Goal: Navigation & Orientation: Find specific page/section

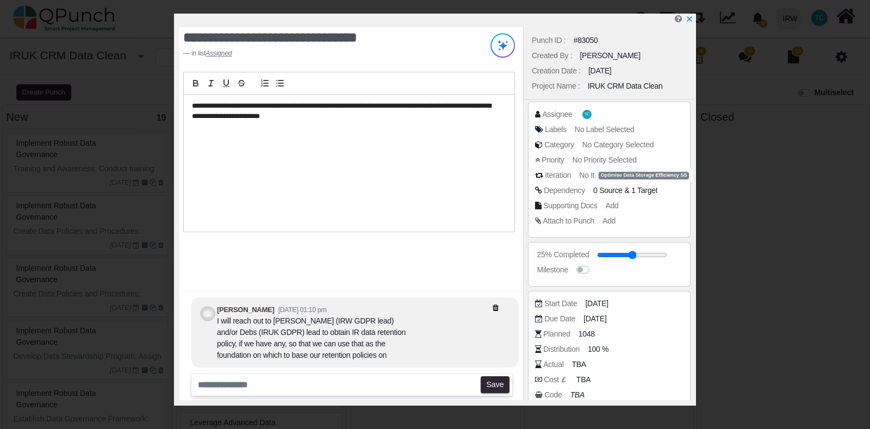
select select
click at [691, 17] on icon "x" at bounding box center [689, 20] width 6 height 6
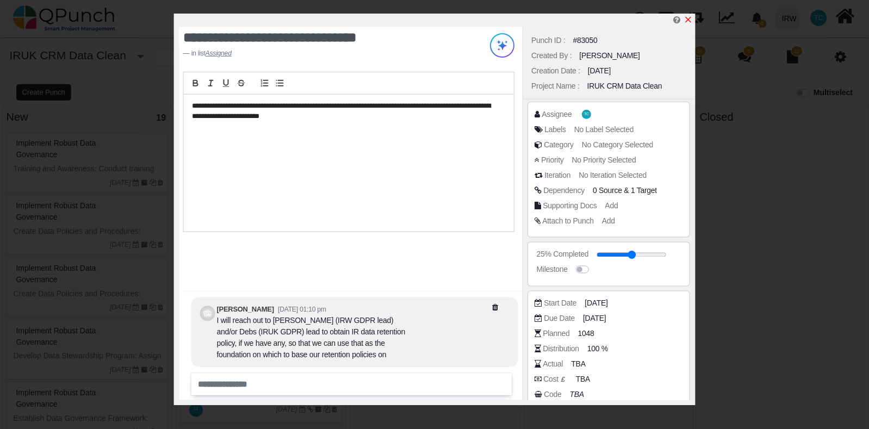
scroll to position [891, 0]
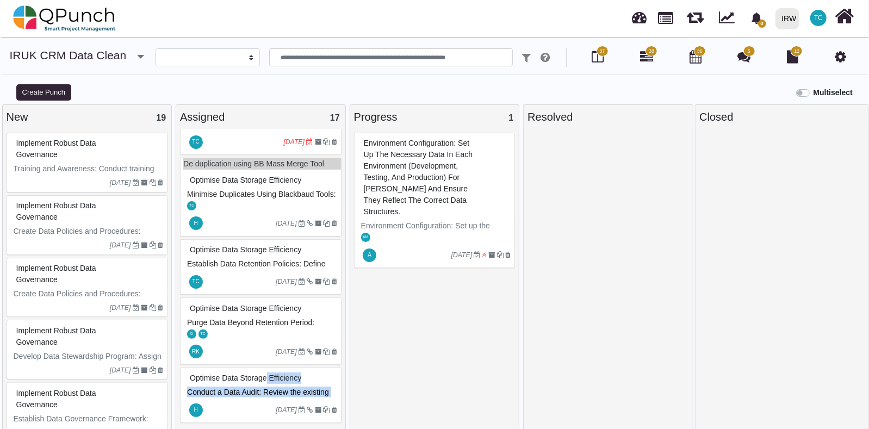
drag, startPoint x: 345, startPoint y: 368, endPoint x: 345, endPoint y: 393, distance: 25.0
click at [345, 393] on div "Assigned 17 De duplication using BB Mass Merge Tool Approval and Purchase of th…" at bounding box center [261, 272] width 174 height 336
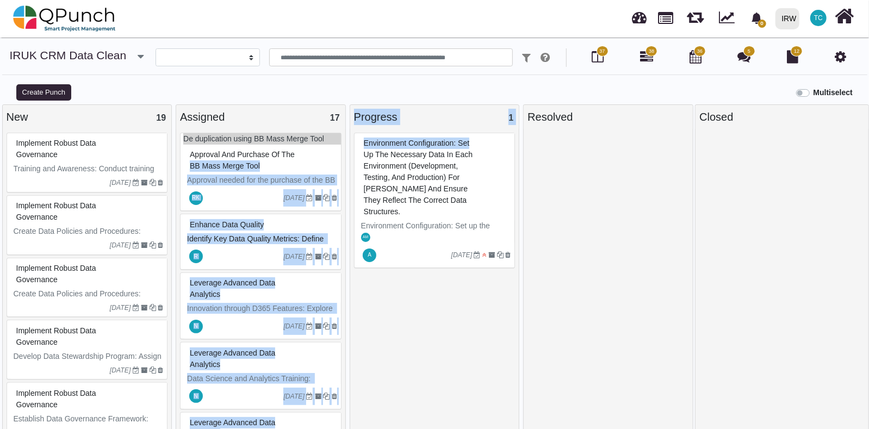
drag, startPoint x: 345, startPoint y: 153, endPoint x: 349, endPoint y: 159, distance: 6.8
click at [349, 159] on div "New 19 Implement Robust Data Governance Training and Awareness: Conduct trainin…" at bounding box center [434, 272] width 869 height 336
click at [346, 160] on div "Assigned 17 De duplication using BB Mass Merge Tool Approval and Purchase of th…" at bounding box center [261, 272] width 174 height 336
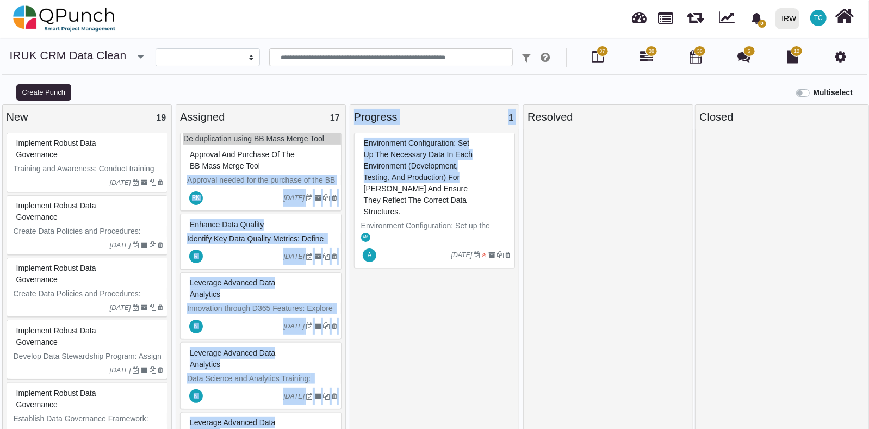
drag, startPoint x: 346, startPoint y: 160, endPoint x: 352, endPoint y: 186, distance: 26.8
click at [352, 186] on div "New 19 Implement Robust Data Governance Training and Awareness: Conduct trainin…" at bounding box center [434, 272] width 869 height 336
